Goal: Task Accomplishment & Management: Manage account settings

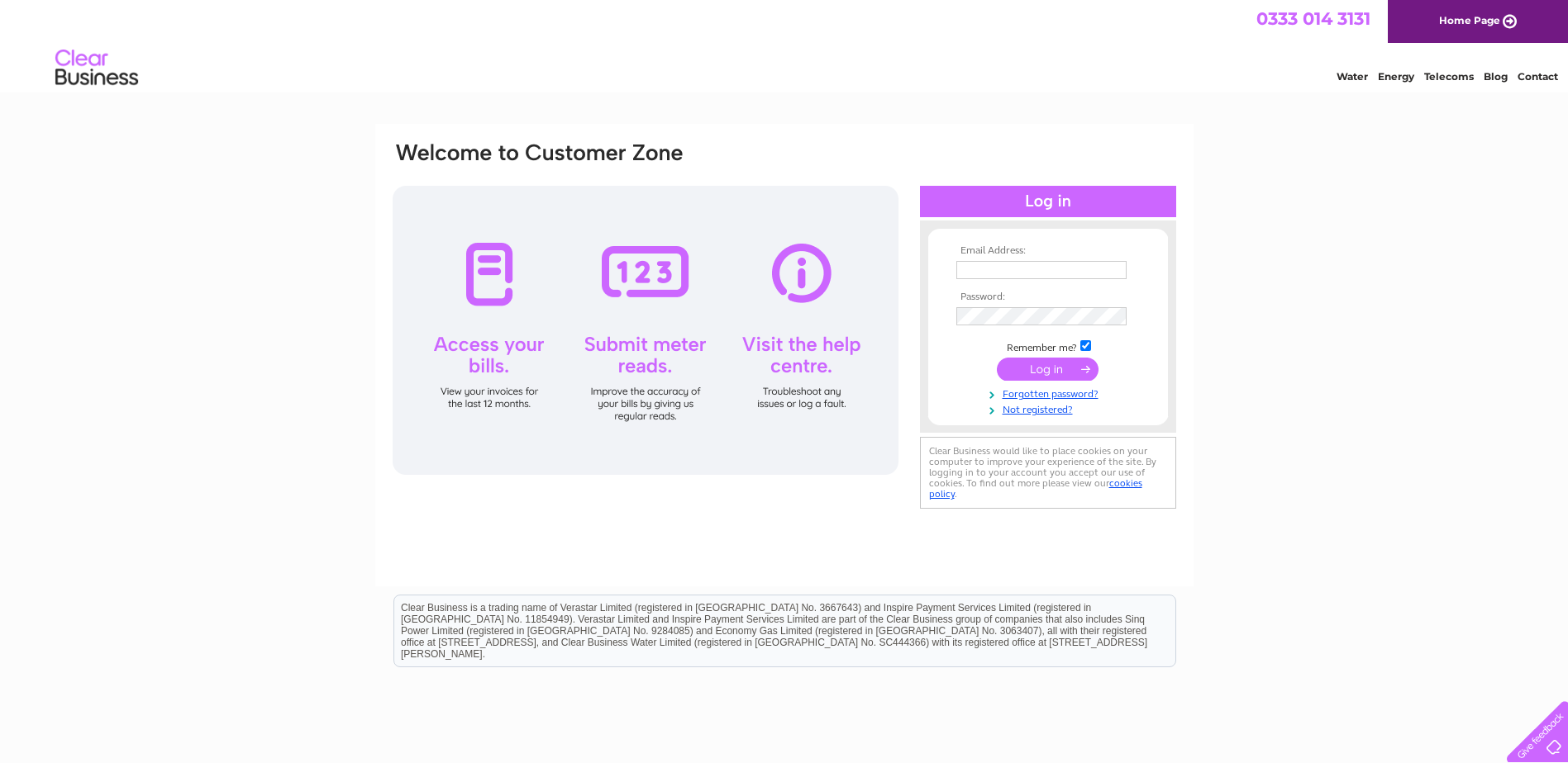
type input "[PERSON_NAME][EMAIL_ADDRESS][DOMAIN_NAME]"
click at [1034, 363] on input "submit" at bounding box center [1048, 370] width 102 height 23
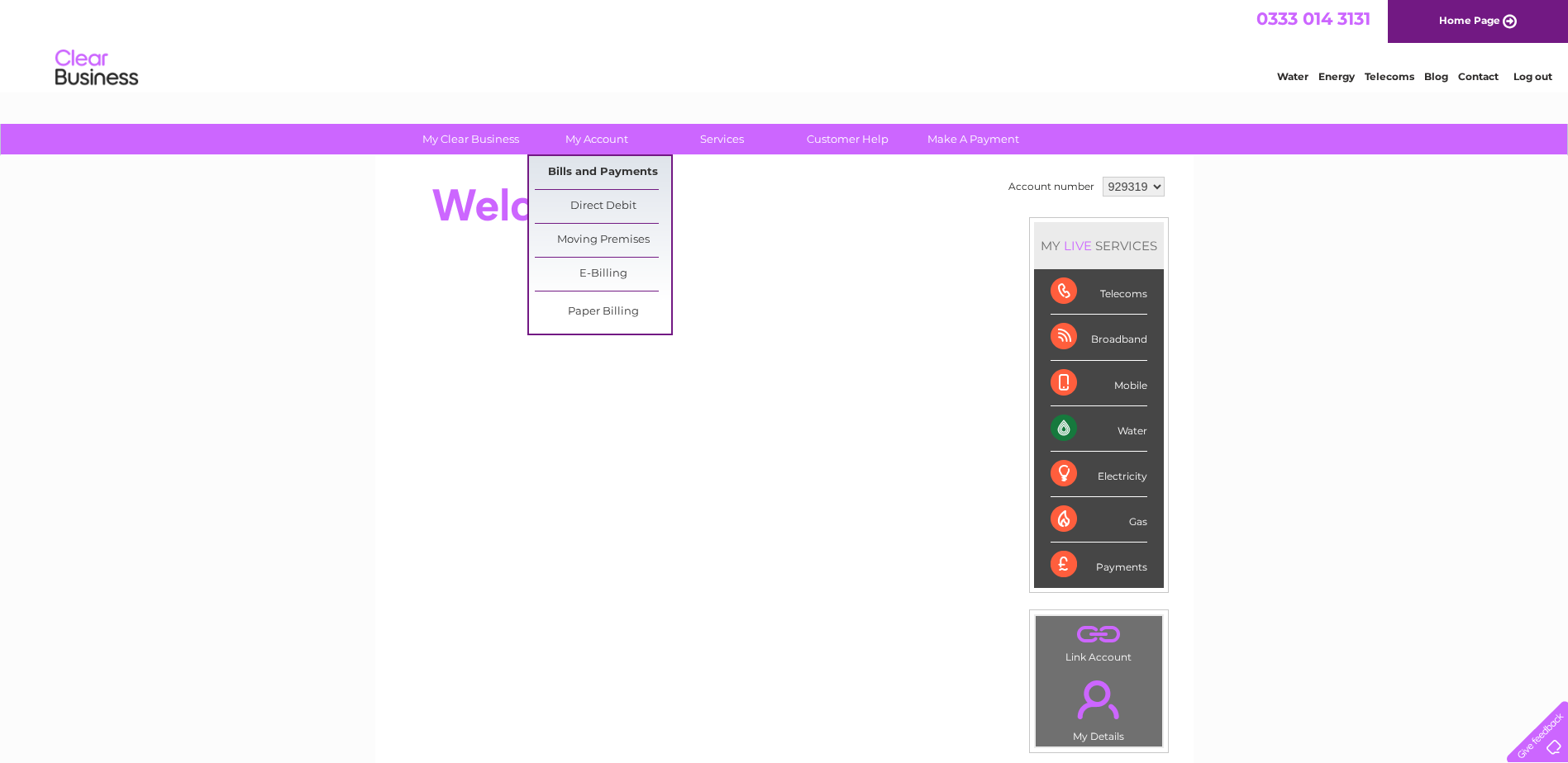
click at [603, 170] on link "Bills and Payments" at bounding box center [603, 173] width 137 height 33
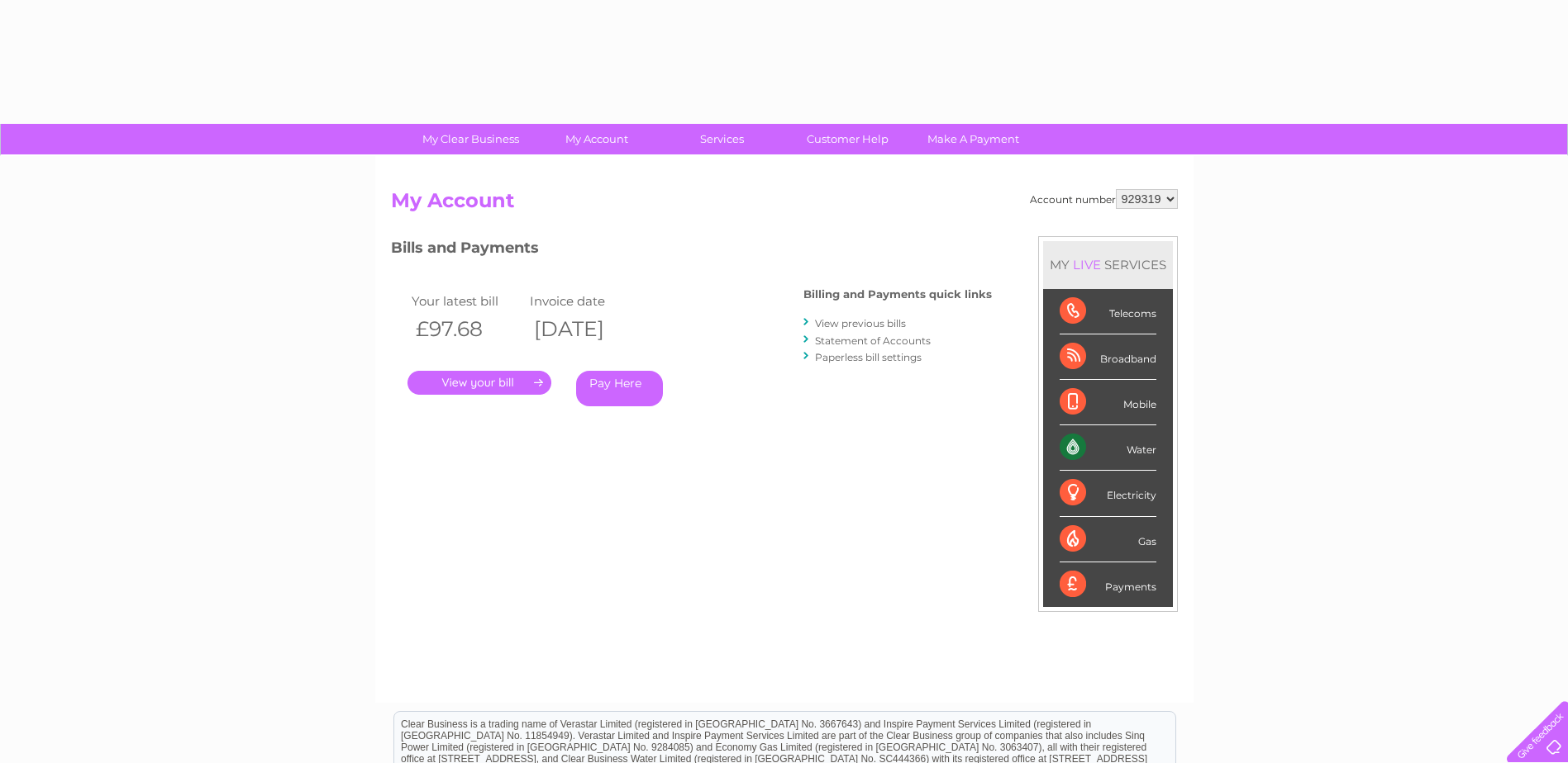
click at [494, 381] on link "." at bounding box center [478, 382] width 144 height 24
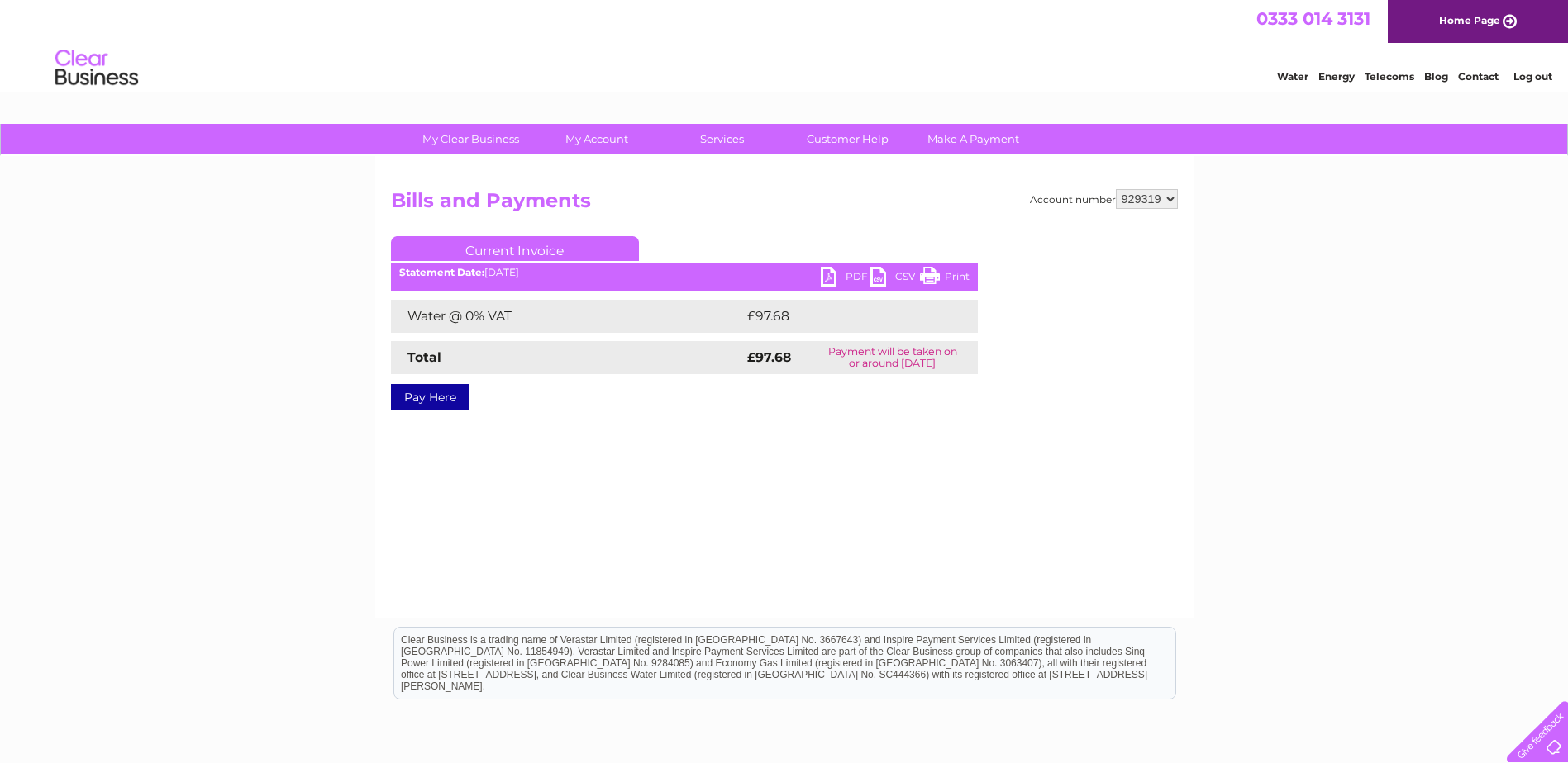
click at [848, 274] on link "PDF" at bounding box center [846, 278] width 50 height 24
